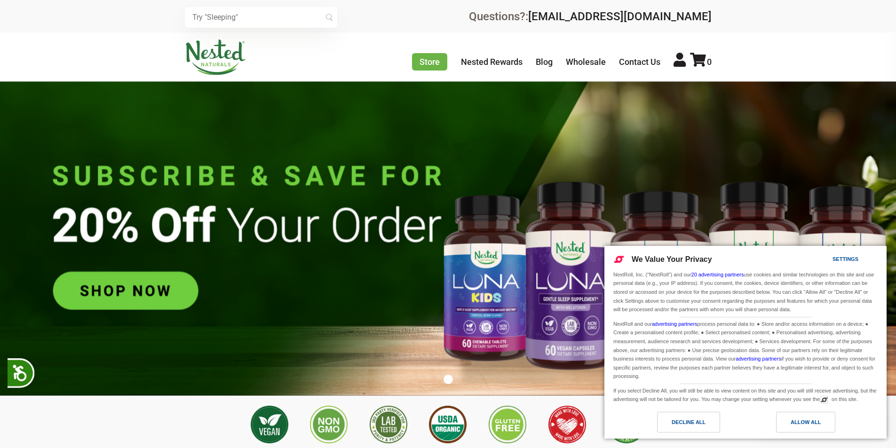
scroll to position [0, 661]
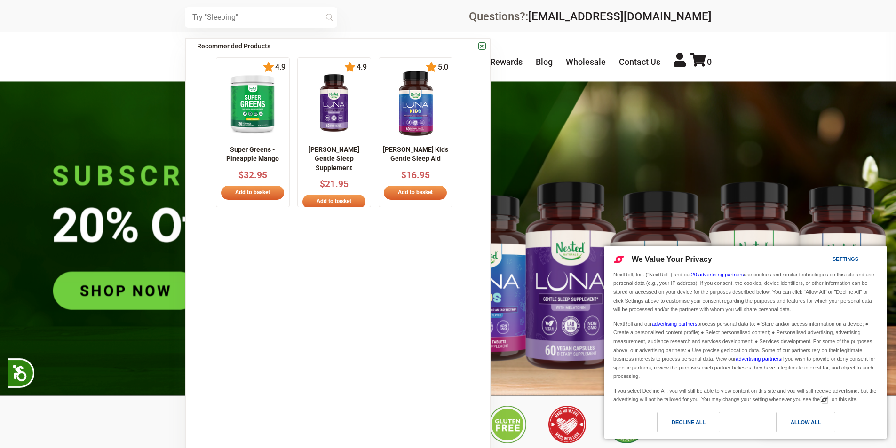
click at [235, 18] on input "text" at bounding box center [261, 17] width 152 height 21
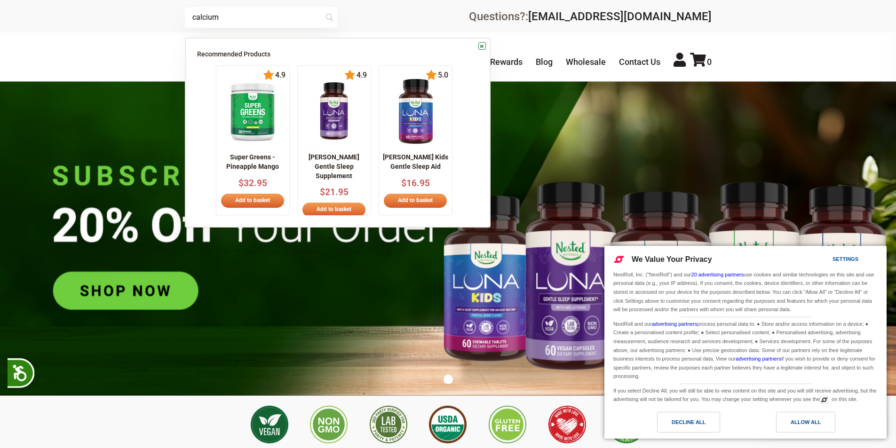
type input "calcium"
click at [142, 53] on div "Store Healthy Aging Super Greens [MEDICAL_DATA] [MEDICAL_DATA] Restful Sleep [P…" at bounding box center [448, 56] width 896 height 48
click at [481, 47] on link "×" at bounding box center [482, 46] width 8 height 8
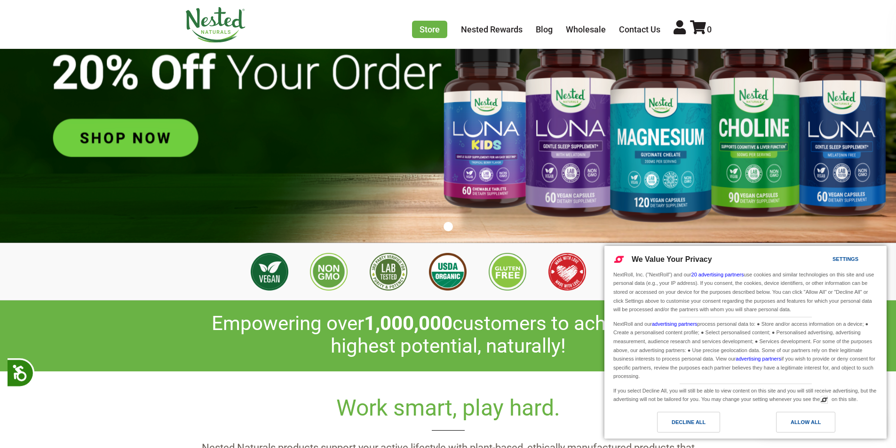
scroll to position [153, 0]
click at [684, 418] on div "Decline All" at bounding box center [689, 422] width 34 height 10
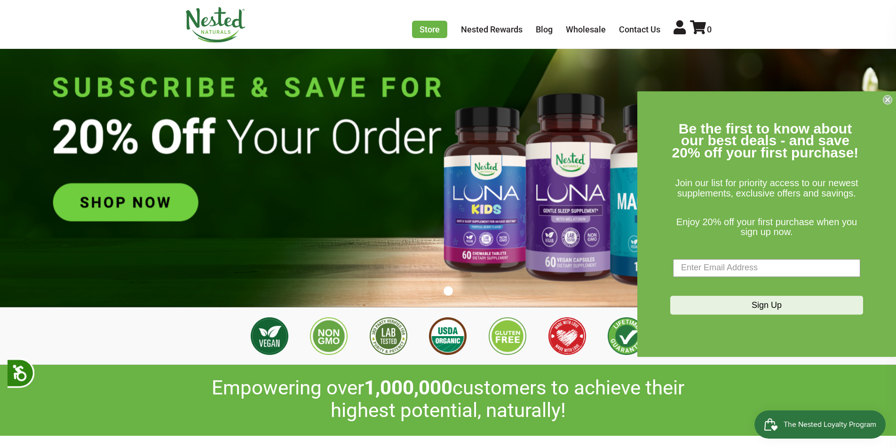
scroll to position [0, 0]
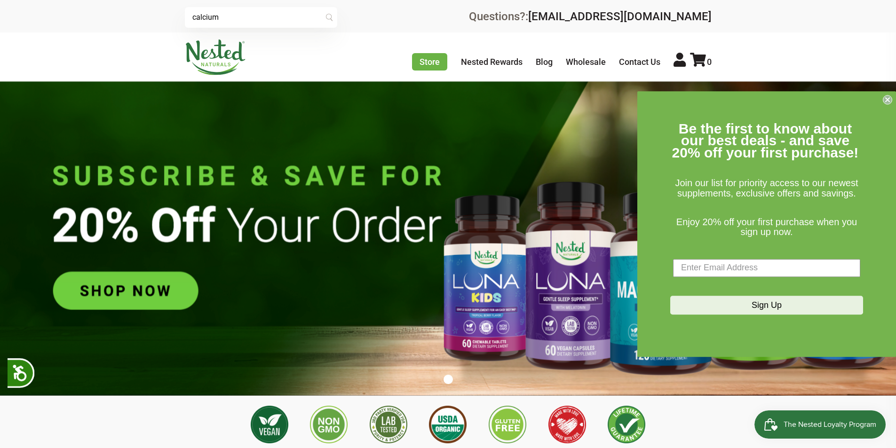
click at [887, 101] on icon "Close dialog" at bounding box center [888, 100] width 4 height 4
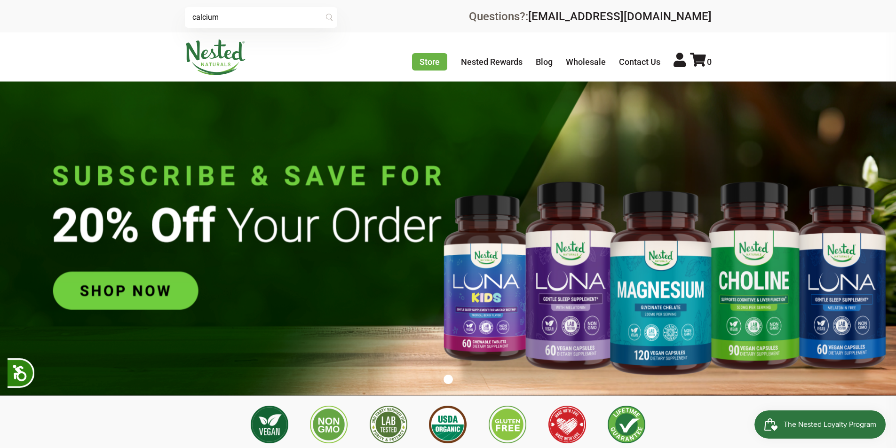
scroll to position [0, 1488]
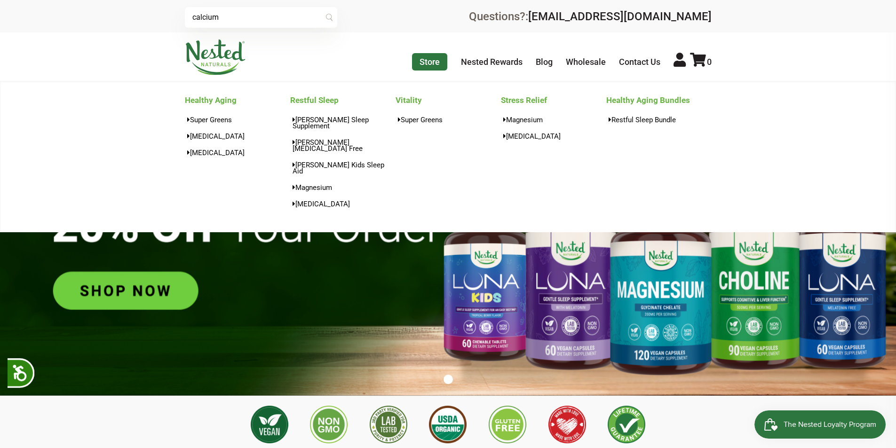
click at [436, 64] on link "Store" at bounding box center [429, 61] width 35 height 17
